Goal: Navigation & Orientation: Find specific page/section

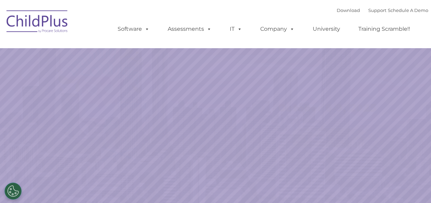
select select "MEDIUM"
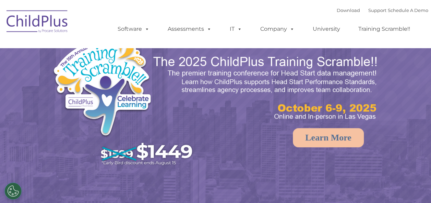
select select "MEDIUM"
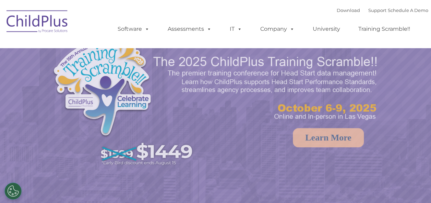
select select "MEDIUM"
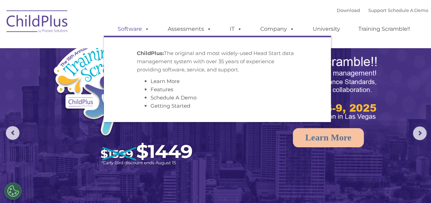
click at [129, 32] on link "Software" at bounding box center [134, 29] width 46 height 14
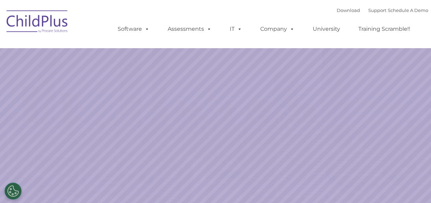
select select "MEDIUM"
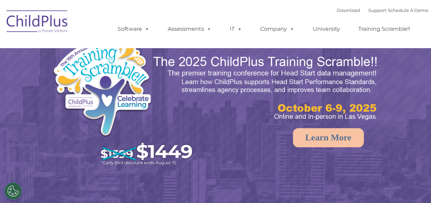
select select "MEDIUM"
